Goal: Navigation & Orientation: Go to known website

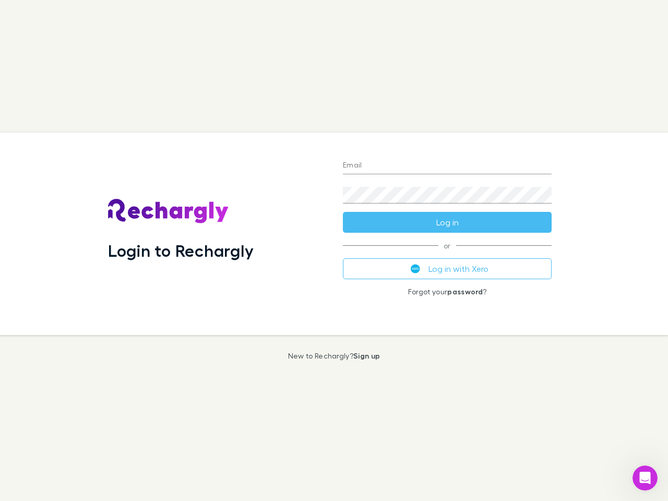
click at [334, 250] on div "Login to Rechargly" at bounding box center [217, 233] width 235 height 202
click at [447, 166] on input "Email" at bounding box center [447, 166] width 209 height 17
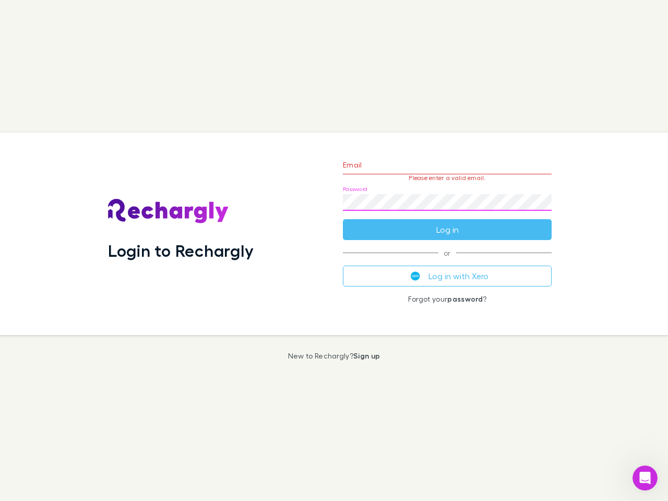
click at [447, 222] on form "Email Please enter a valid email. Password Log in" at bounding box center [447, 194] width 209 height 91
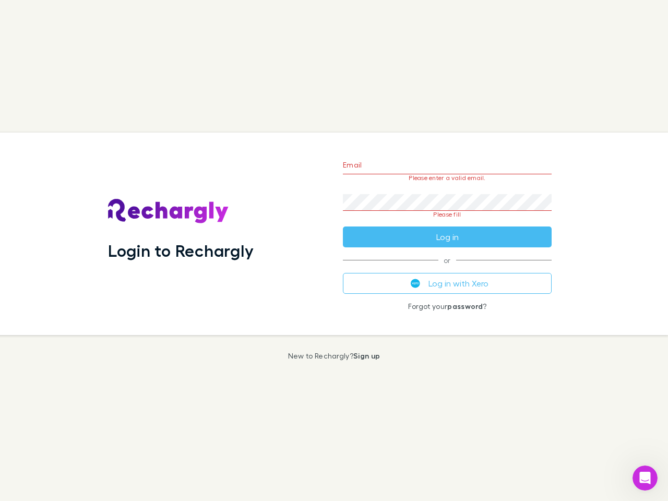
click at [447, 269] on div "Email Please enter a valid email. Password Please fill Log in or Log in with Xe…" at bounding box center [446, 233] width 225 height 202
click at [645, 478] on icon "Open Intercom Messenger" at bounding box center [644, 477] width 17 height 17
